Goal: Task Accomplishment & Management: Use online tool/utility

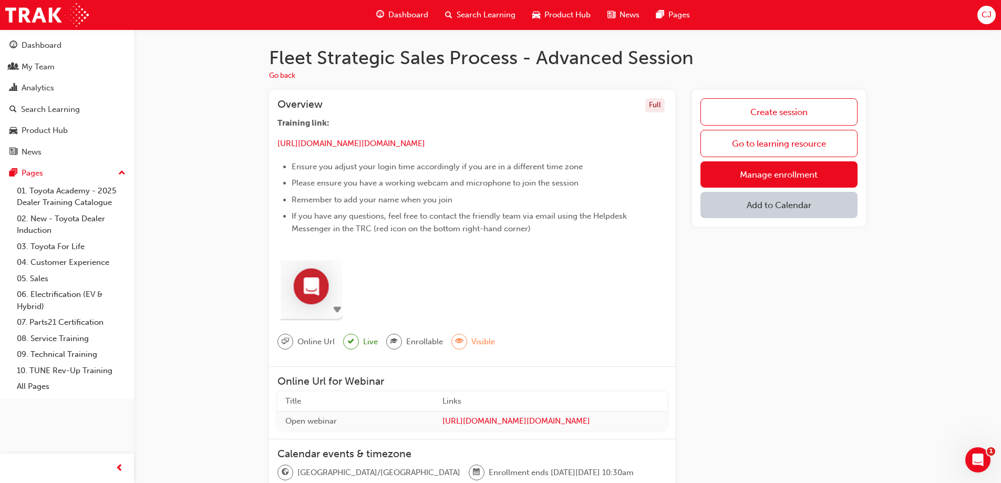
click at [728, 203] on button "Add to Calendar" at bounding box center [779, 205] width 157 height 26
click at [774, 244] on div "[DOMAIN_NAME]" at bounding box center [780, 239] width 64 height 12
click at [749, 243] on div "[DOMAIN_NAME]" at bounding box center [780, 239] width 64 height 12
click at [776, 242] on div "[DOMAIN_NAME]" at bounding box center [780, 239] width 64 height 12
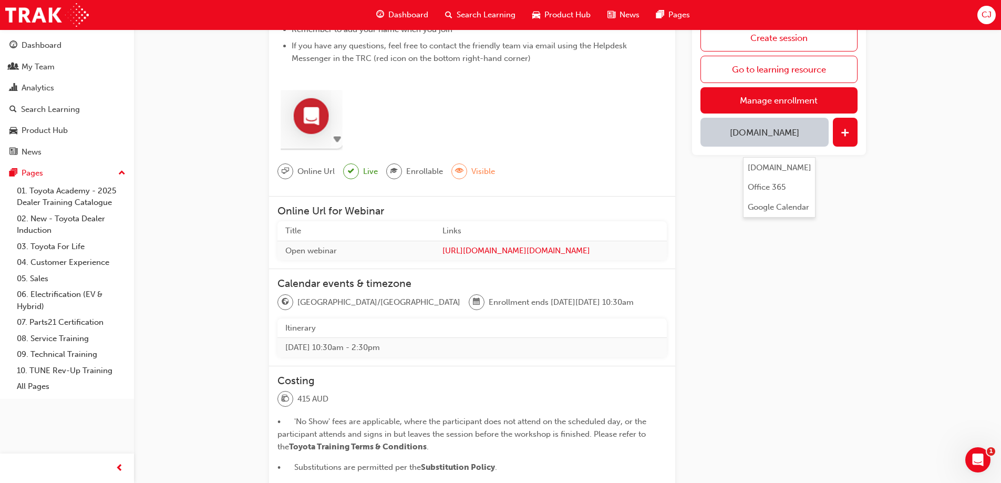
scroll to position [158, 0]
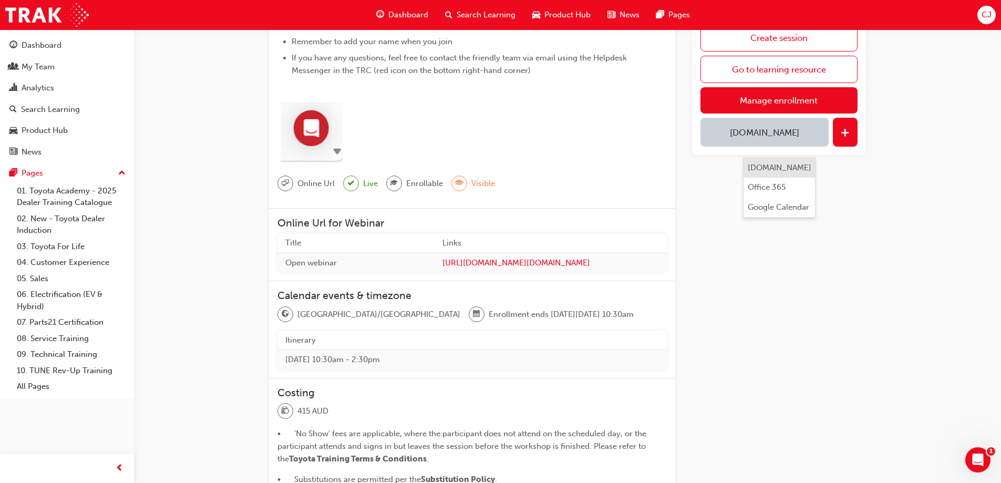
click at [775, 173] on div "[DOMAIN_NAME]" at bounding box center [780, 168] width 64 height 12
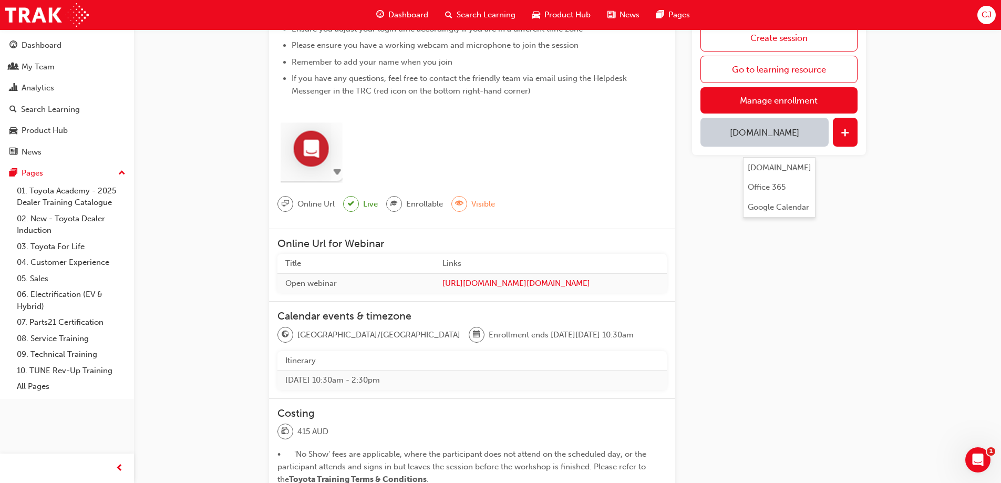
scroll to position [106, 0]
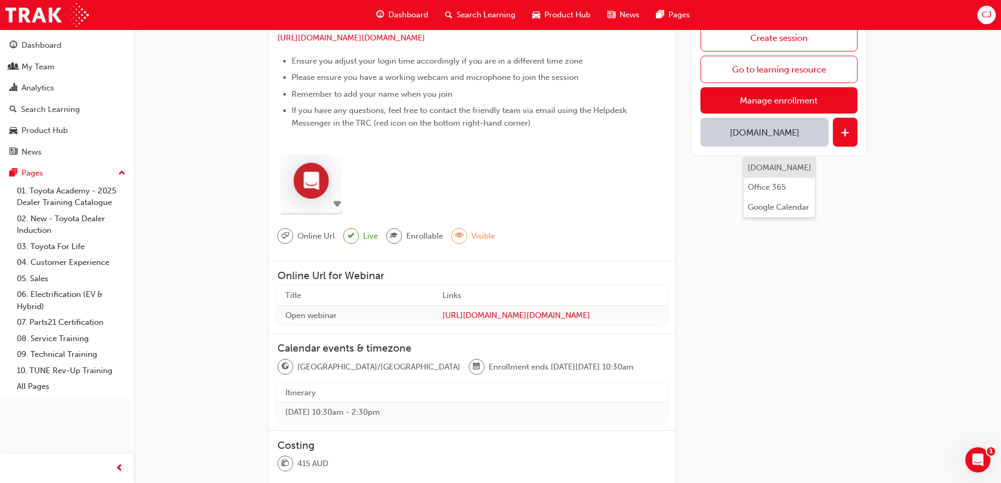
click at [778, 171] on div "[DOMAIN_NAME]" at bounding box center [780, 168] width 64 height 12
click at [775, 170] on div "[DOMAIN_NAME]" at bounding box center [780, 168] width 64 height 12
click at [848, 132] on span "plus-icon" at bounding box center [845, 133] width 9 height 11
